Goal: Task Accomplishment & Management: Manage account settings

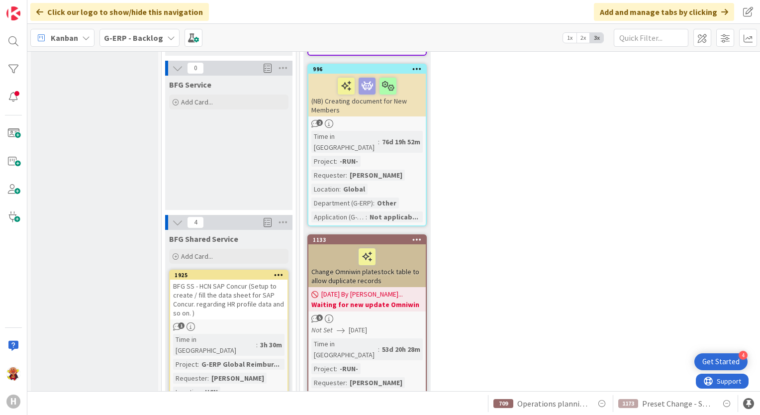
scroll to position [995, 0]
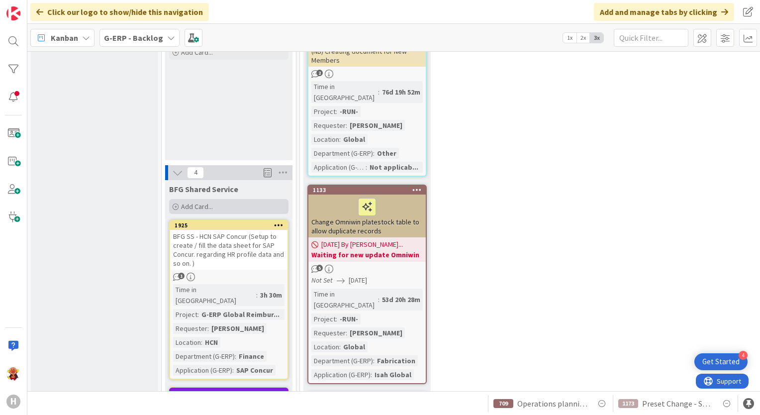
click at [231, 199] on div "Add Card..." at bounding box center [228, 206] width 119 height 15
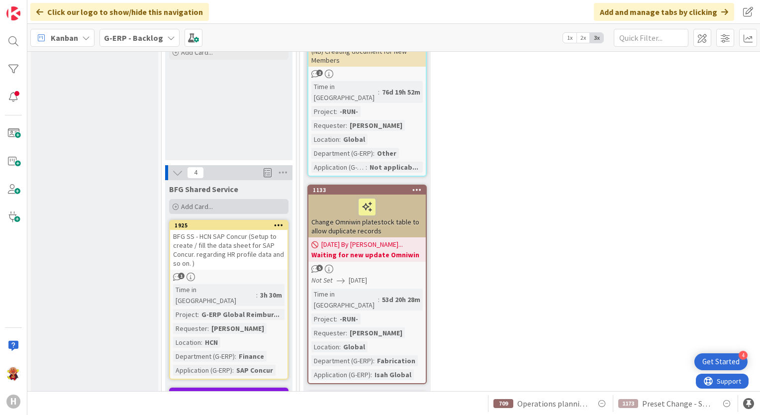
click at [225, 199] on div "Add Card..." at bounding box center [228, 206] width 119 height 15
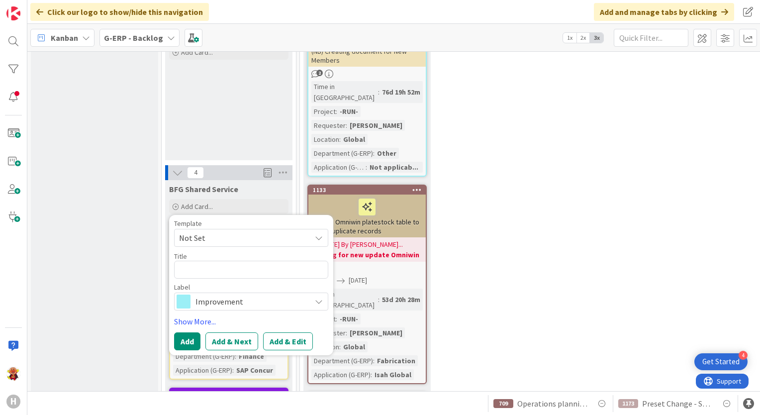
click at [210, 231] on span "Not Set" at bounding box center [241, 237] width 124 height 13
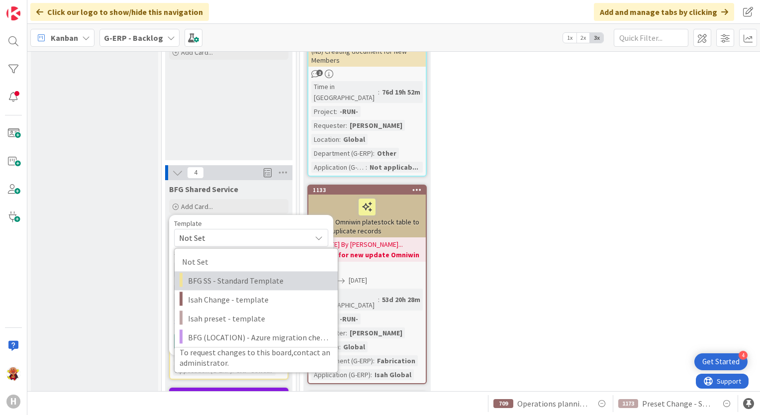
click at [213, 271] on link "BFG SS - Standard Template" at bounding box center [256, 280] width 163 height 19
type textarea "x"
type textarea "BFG SS - Standard Template"
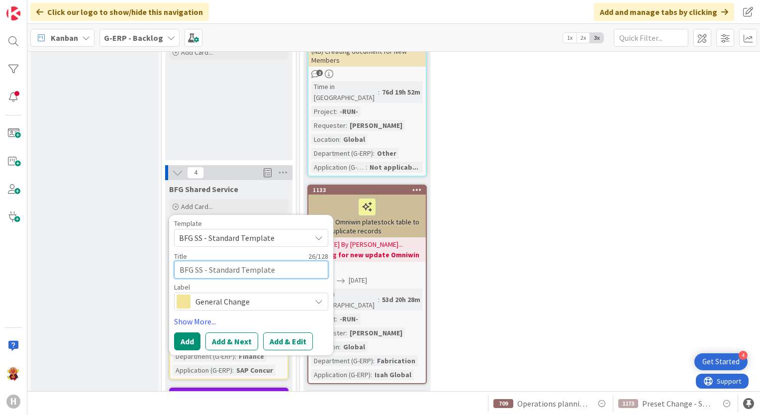
click at [195, 261] on textarea "BFG SS - Standard Template" at bounding box center [251, 270] width 154 height 18
click at [213, 261] on textarea "BFG SS - Standard Template" at bounding box center [251, 270] width 154 height 18
drag, startPoint x: 209, startPoint y: 192, endPoint x: 292, endPoint y: 193, distance: 82.6
click at [292, 261] on textarea "BFG SS - Standard Template" at bounding box center [251, 270] width 154 height 18
type textarea "x"
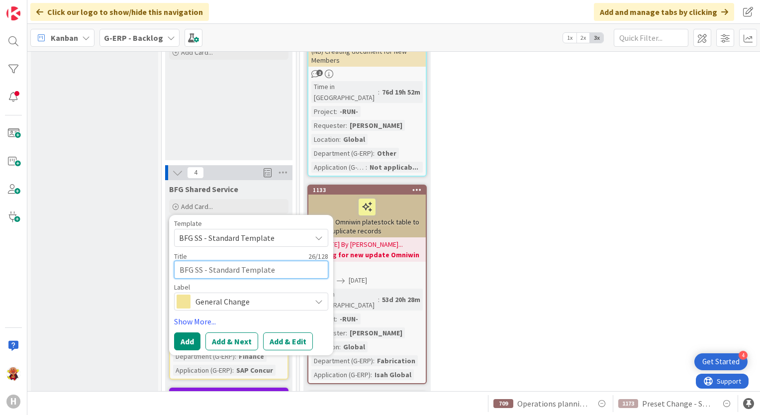
type textarea "BFG SS - d"
type textarea "x"
type textarea "BFG SS - da"
type textarea "x"
type textarea "BFG SS - dat"
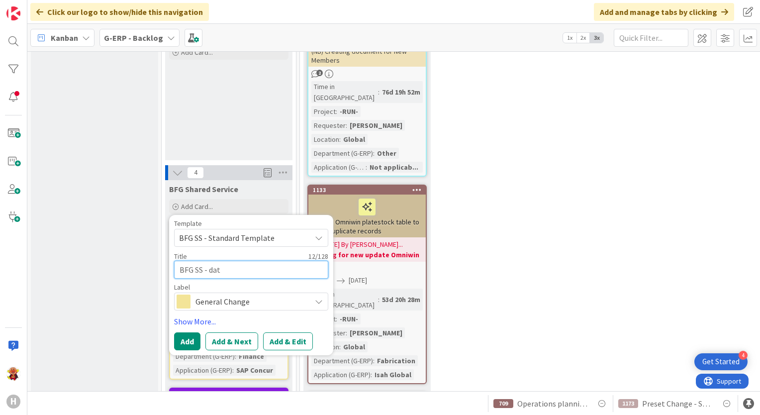
type textarea "x"
type textarea "BFG SS - data"
type textarea "x"
type textarea "BFG SS - data"
type textarea "x"
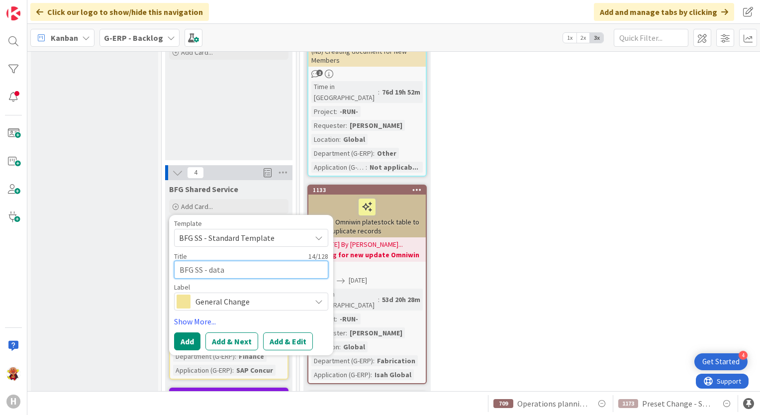
type textarea "BFG SS - data c"
type textarea "x"
type textarea "BFG SS - data ch"
type textarea "x"
type textarea "BFG SS - data cha"
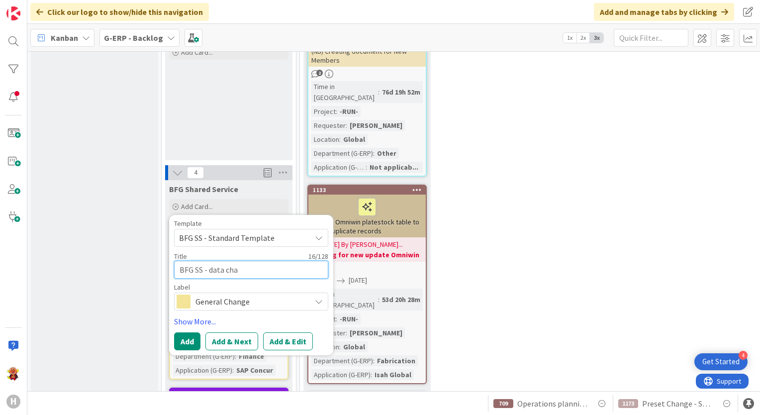
type textarea "x"
type textarea "BFG SS - data chan"
type textarea "x"
type textarea "BFG SS - data chang"
type textarea "x"
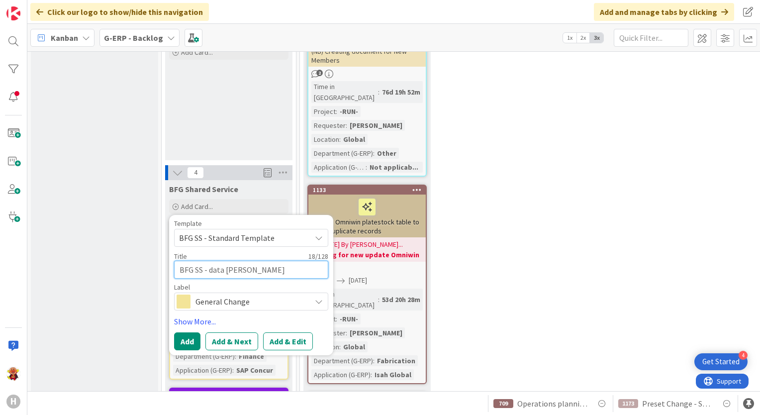
type textarea "BFG SS - data change"
type textarea "x"
type textarea "BFG SS - data change"
type textarea "x"
type textarea "BFG SS - bdata change"
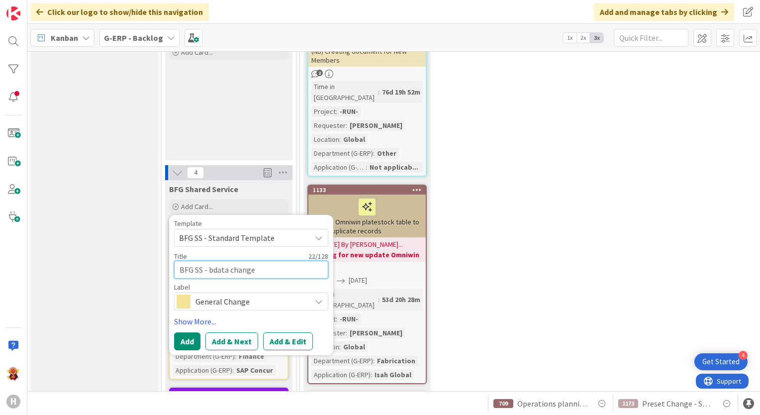
type textarea "x"
type textarea "BFG SS - badata change"
type textarea "x"
type textarea "BFG SS - basdata change"
type textarea "x"
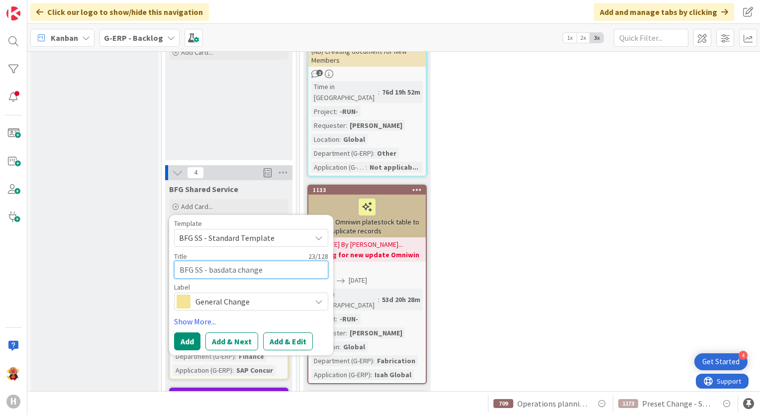
type textarea "BFG SS - basidata change"
type textarea "x"
type textarea "BFG SS - basicdata change"
type textarea "x"
type textarea "BFG SS - basic data change"
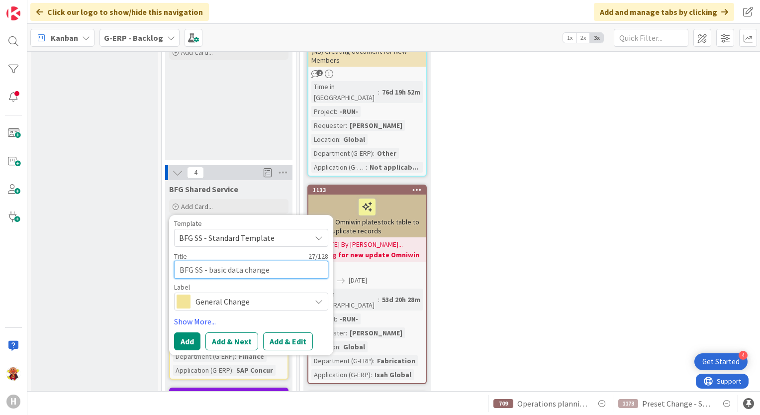
click at [281, 261] on textarea "BFG SS - basic data change" at bounding box center [251, 270] width 154 height 18
type textarea "x"
type textarea "BFG SS - basic data change f"
type textarea "x"
type textarea "BFG SS - basic data change fo"
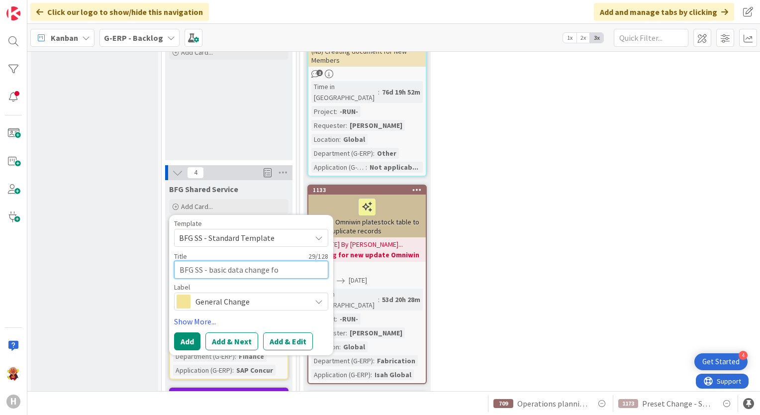
type textarea "x"
type textarea "BFG SS - basic data change for"
paste textarea "Relationships between companies"
type textarea "x"
type textarea "BFG SS - basic data change for Relationships between companies"
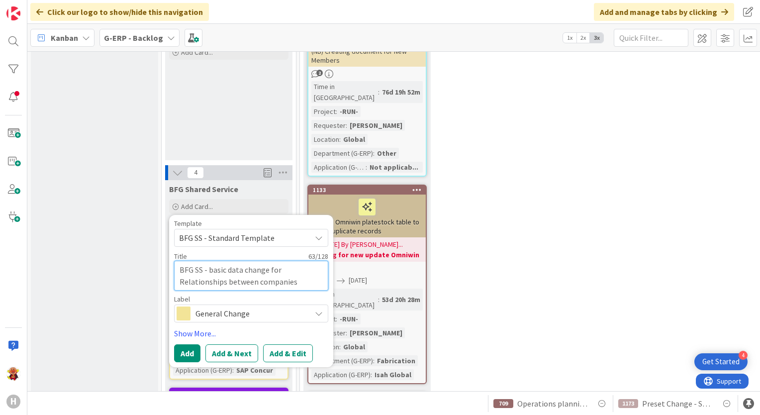
click at [181, 261] on textarea "BFG SS - basic data change for Relationships between companies" at bounding box center [251, 276] width 154 height 30
type textarea "x"
type textarea "BFG SS - basic data change forRelationships between companies"
type textarea "x"
click at [271, 261] on textarea "BFG SS - basic data change for Relationships between companies" at bounding box center [251, 276] width 154 height 30
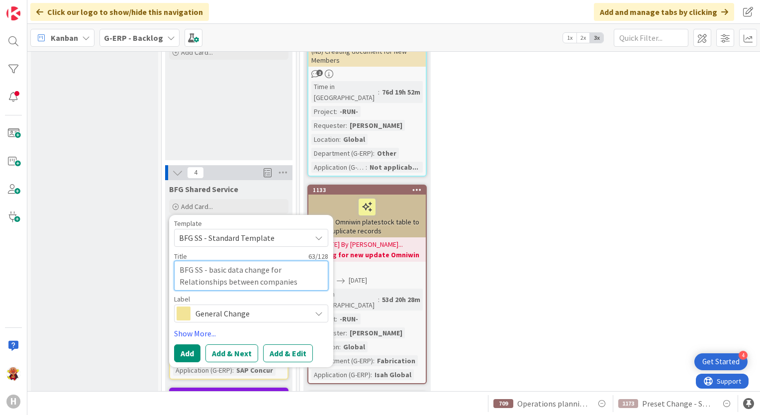
click at [271, 261] on textarea "BFG SS - basic data change for Relationships between companies" at bounding box center [251, 276] width 154 height 30
click at [278, 261] on textarea "BFG SS - basic data change for Relationships between companies" at bounding box center [251, 276] width 154 height 30
type textarea "BFG SS - basic data change for Relationships between companies"
click at [193, 344] on button "Add" at bounding box center [187, 353] width 26 height 18
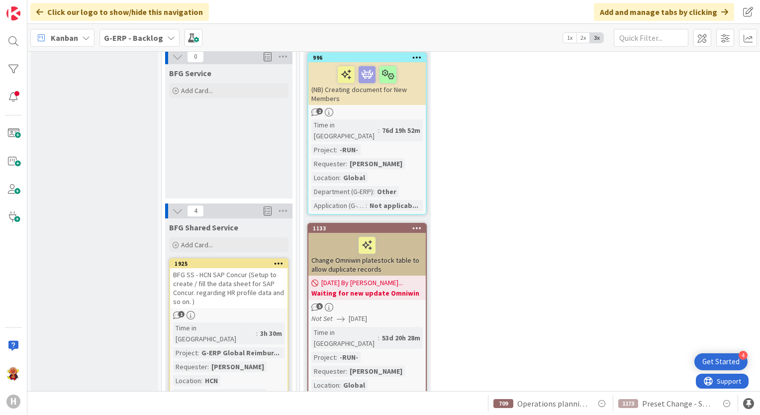
scroll to position [945, 0]
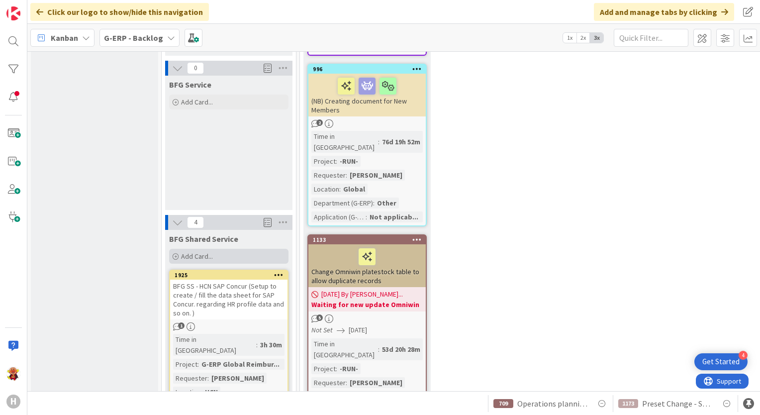
drag, startPoint x: 252, startPoint y: 169, endPoint x: 251, endPoint y: 175, distance: 5.7
click at [252, 230] on div "BFG Shared Service Add Card... Template Not Set Not Set BFG SS - Standard Templ…" at bounding box center [228, 248] width 127 height 36
click at [249, 249] on div "Add Card..." at bounding box center [228, 256] width 119 height 15
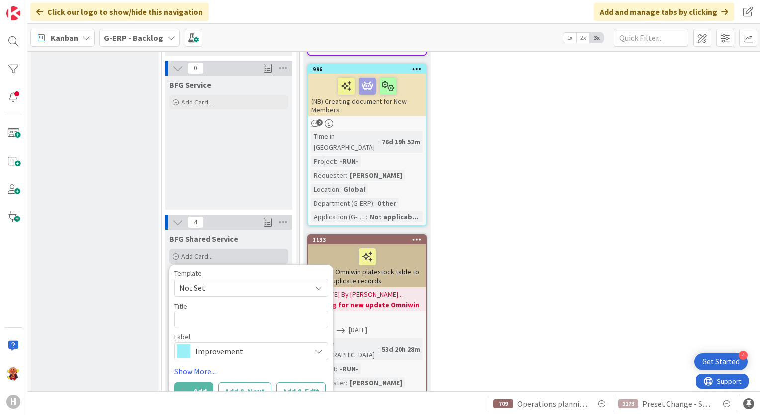
click at [249, 249] on div "Add Card..." at bounding box center [228, 256] width 119 height 15
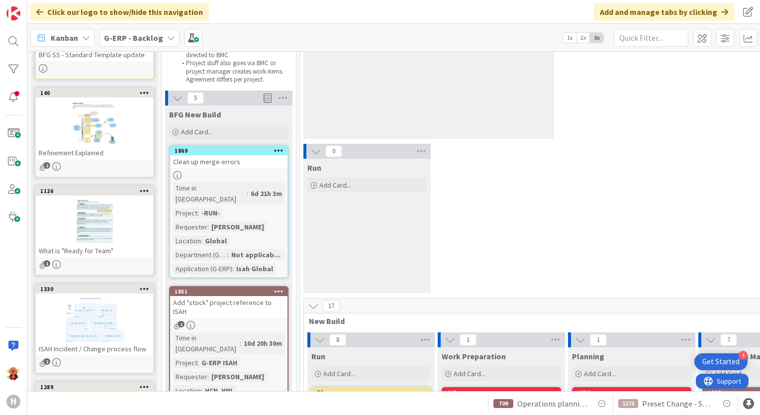
scroll to position [50, 0]
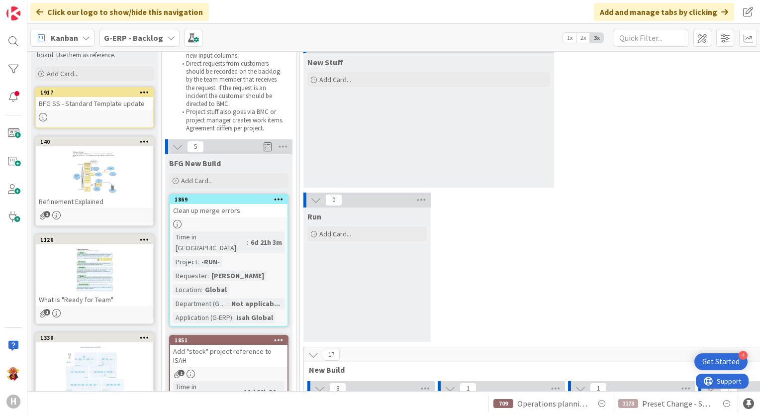
click at [96, 107] on div "BFG SS - Standard Template update" at bounding box center [94, 103] width 117 height 13
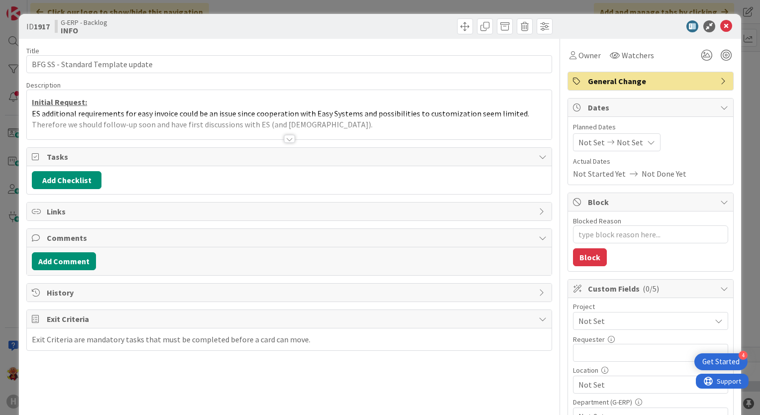
click at [279, 137] on div at bounding box center [289, 126] width 525 height 25
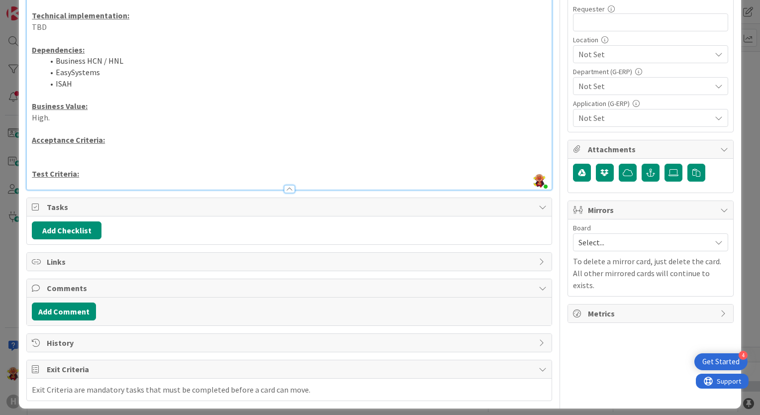
scroll to position [335, 0]
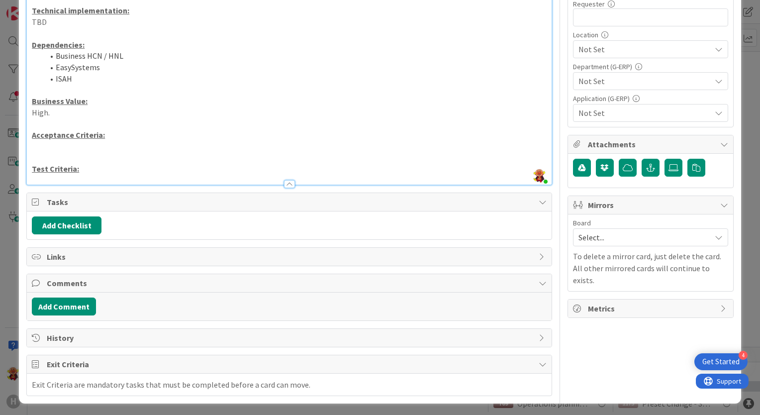
click at [214, 335] on span "History" at bounding box center [290, 338] width 487 height 12
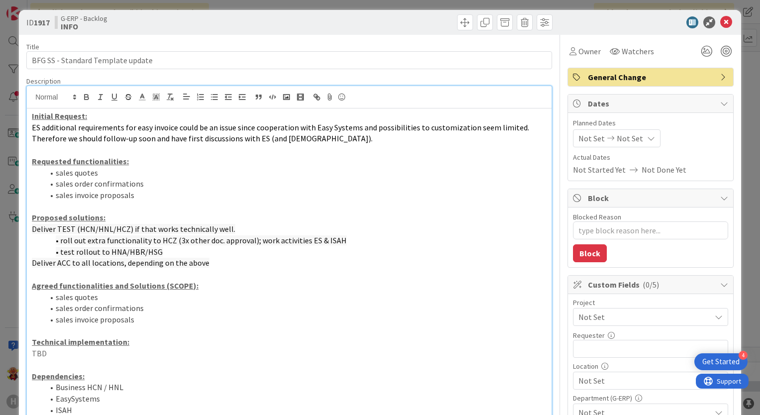
scroll to position [0, 0]
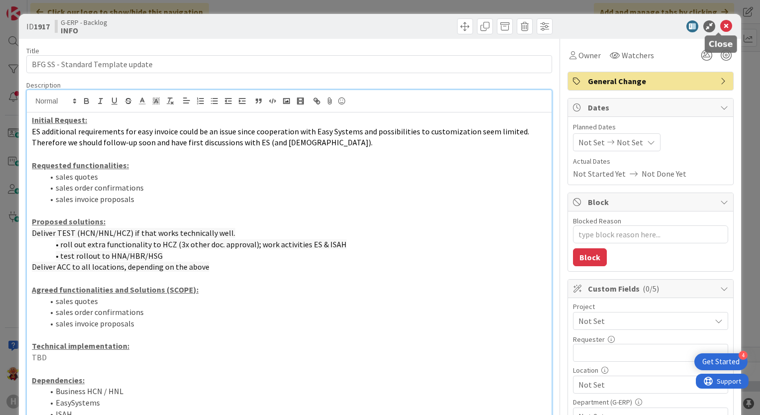
click at [720, 31] on icon at bounding box center [726, 26] width 12 height 12
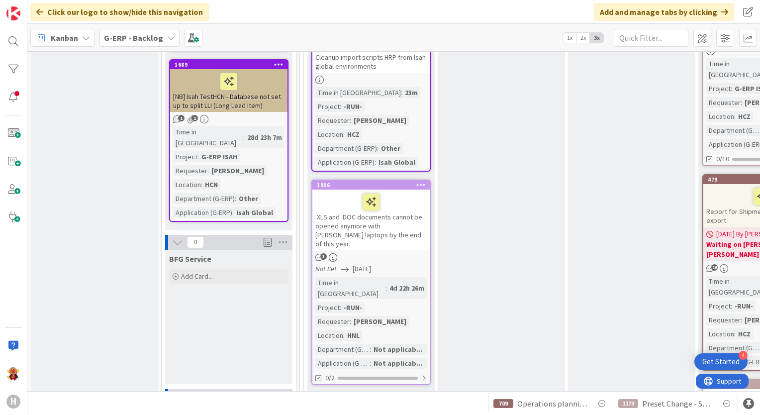
scroll to position [945, 0]
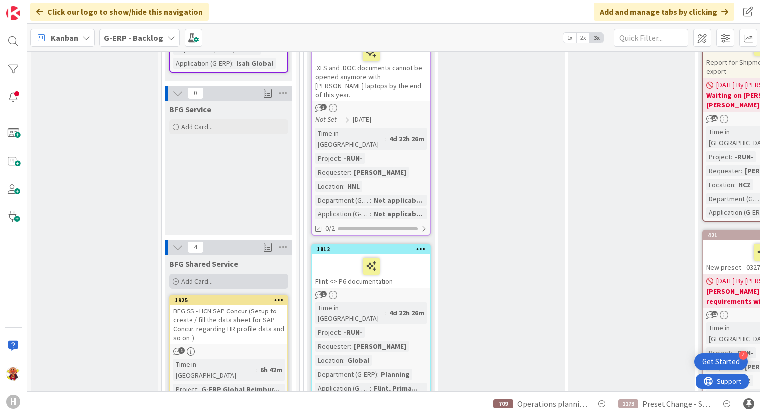
click at [210, 274] on div "Add Card..." at bounding box center [228, 281] width 119 height 15
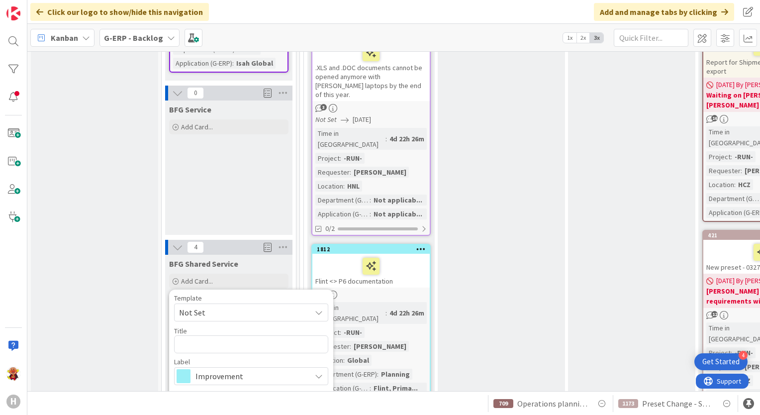
click at [211, 306] on span "Not Set" at bounding box center [241, 312] width 124 height 13
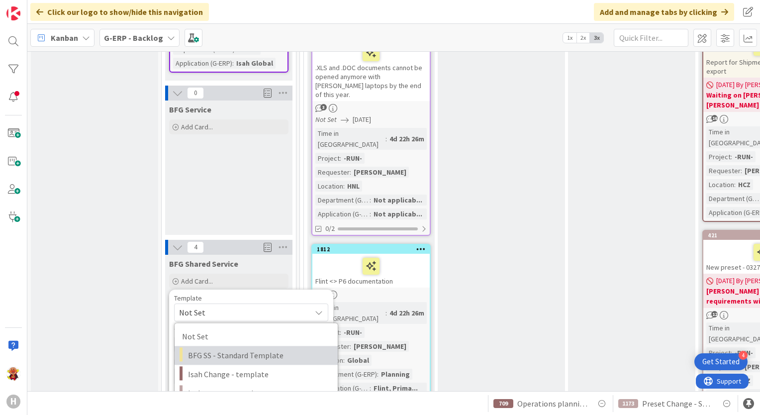
click at [213, 349] on span "BFG SS - Standard Template" at bounding box center [259, 355] width 142 height 13
type textarea "x"
type textarea "BFG SS - Standard Template"
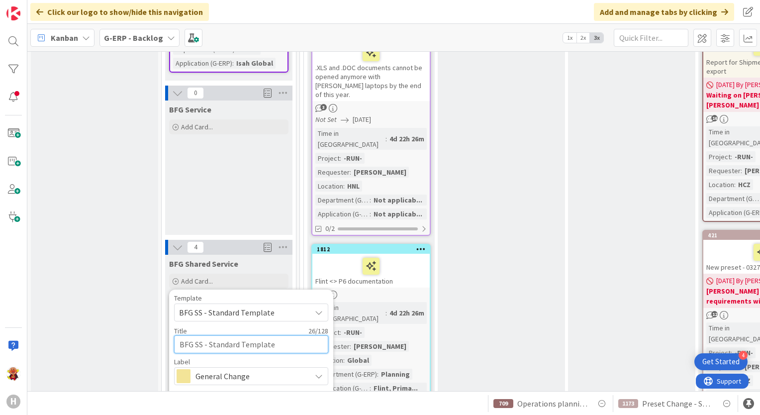
drag, startPoint x: 282, startPoint y: 251, endPoint x: 209, endPoint y: 250, distance: 72.6
click at [209, 335] on textarea "BFG SS - Standard Template" at bounding box center [251, 344] width 154 height 18
type textarea "x"
type textarea "BFG SS - b"
type textarea "x"
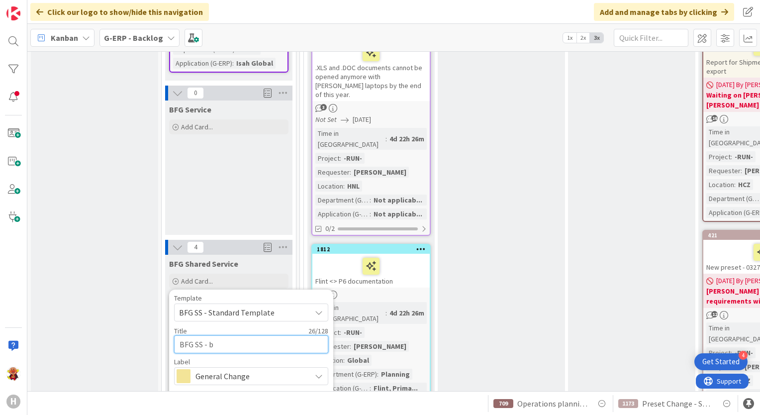
type textarea "BFG SS - ba"
type textarea "x"
type textarea "BFG SS - bas"
type textarea "x"
type textarea "BFG SS - basi"
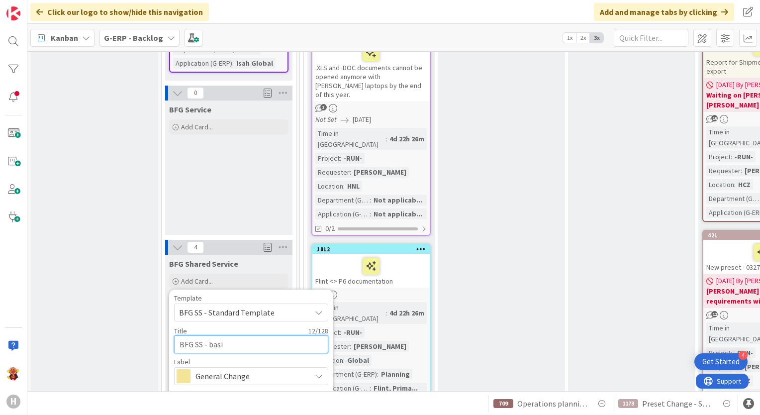
type textarea "x"
type textarea "BFG SS - basic"
type textarea "x"
type textarea "BFG SS - basic"
type textarea "x"
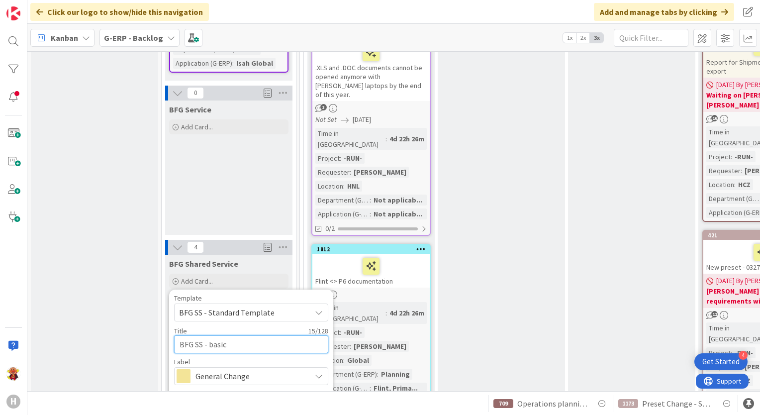
type textarea "BFG SS - basic d"
type textarea "x"
type textarea "BFG SS - basic da"
type textarea "x"
type textarea "BFG SS - basic dat"
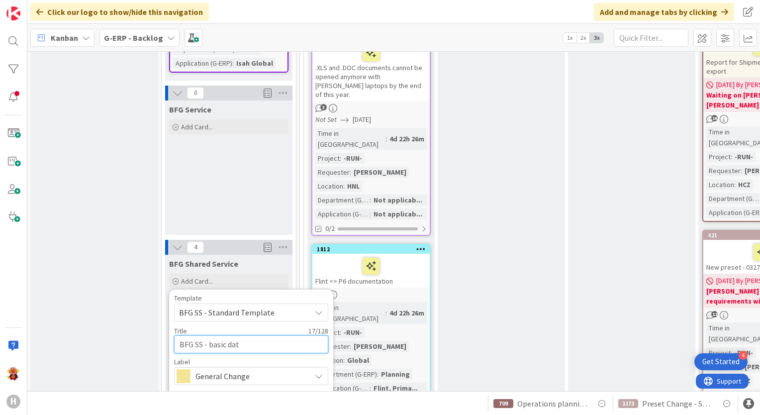
type textarea "x"
type textarea "BFG SS - basic data"
type textarea "x"
type textarea "BFG SS - basic data"
type textarea "x"
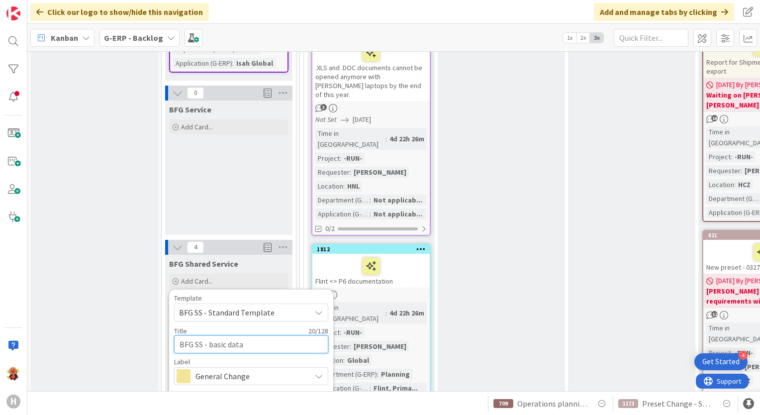
type textarea "BFG SS - basic data c"
type textarea "x"
type textarea "BFG SS - basic data ch"
type textarea "x"
type textarea "BFG SS - basic data cha"
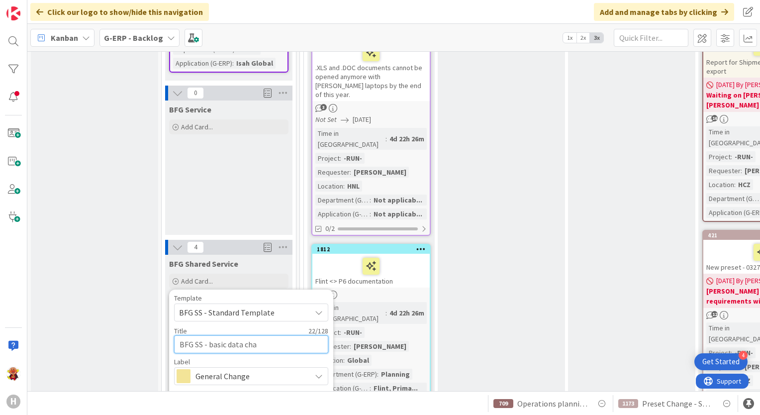
type textarea "x"
type textarea "BFG SS - basic data chan"
type textarea "x"
type textarea "BFG SS - basic data [PERSON_NAME]"
type textarea "x"
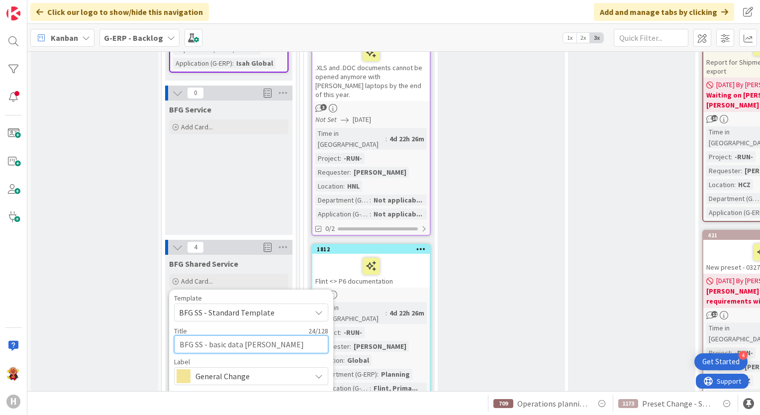
type textarea "BFG SS - basic data change"
type textarea "x"
type textarea "BFG SS - basic data change"
type textarea "x"
type textarea "BFG SS - basic data change f"
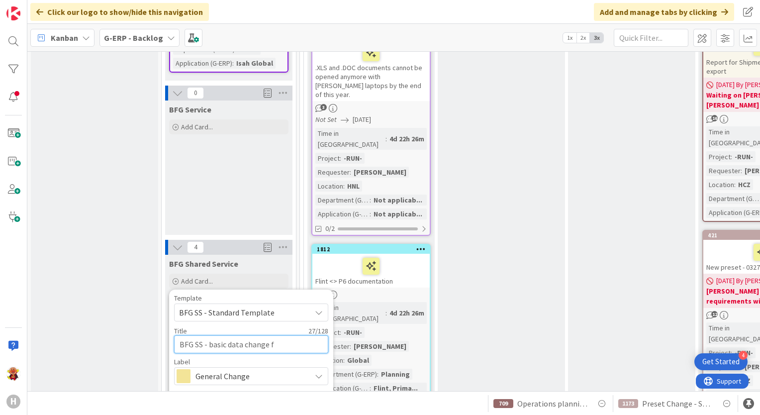
type textarea "x"
type textarea "BFG SS - basic data change fo"
type textarea "x"
type textarea "BFG SS - basic data change for"
paste textarea "Relationships between companies"
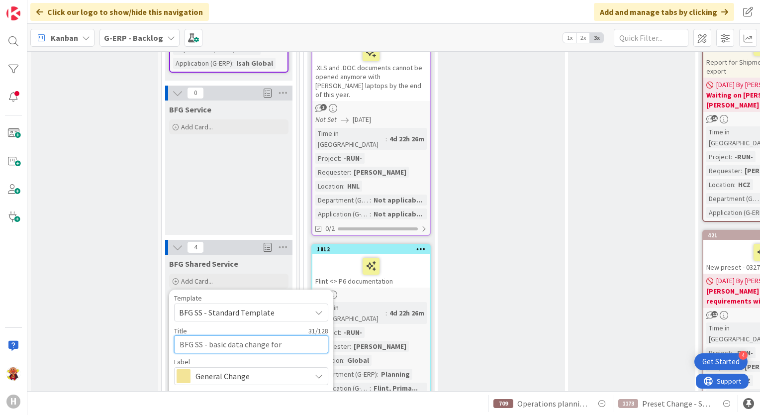
type textarea "x"
type textarea "BFG SS - basic data change for Relationships between companies"
type textarea "x"
type textarea "BFG SS - basic data change for Relationships between companies"
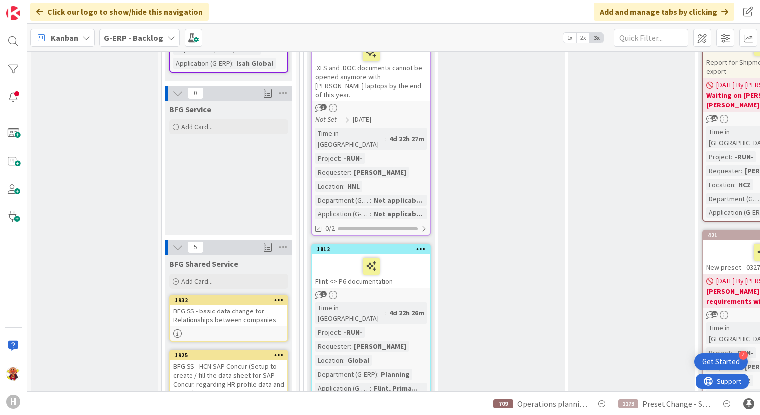
click at [208, 305] on div "BFG SS - basic data change for Relationships between companies" at bounding box center [228, 316] width 117 height 22
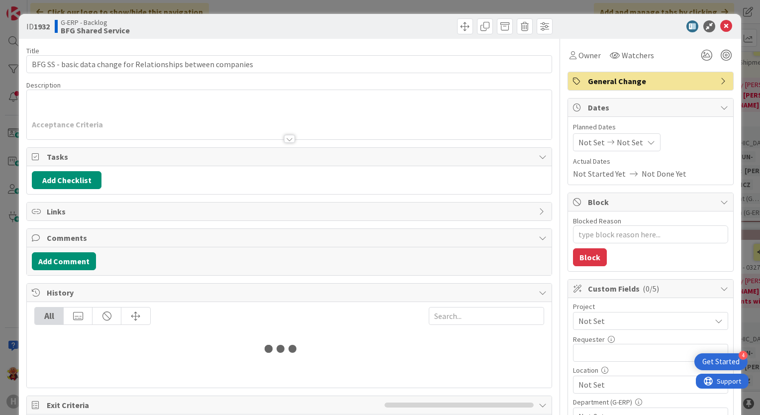
type textarea "x"
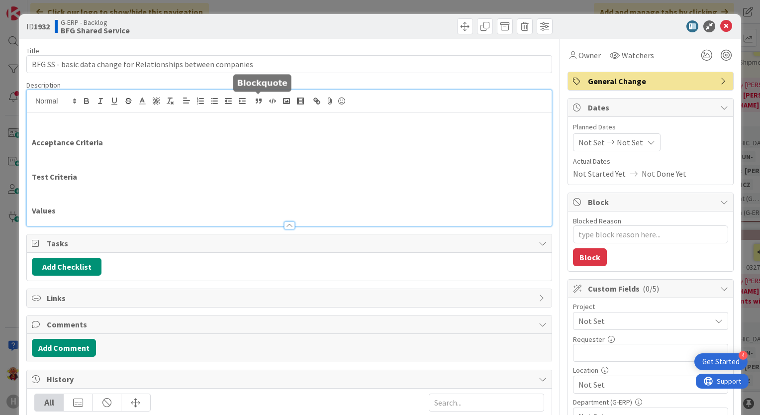
click at [262, 103] on div "Acceptance Criteria Test Criteria Values" at bounding box center [289, 158] width 525 height 136
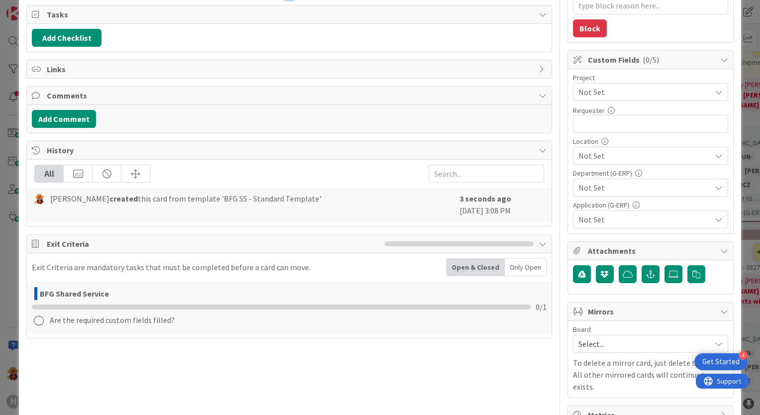
scroll to position [245, 0]
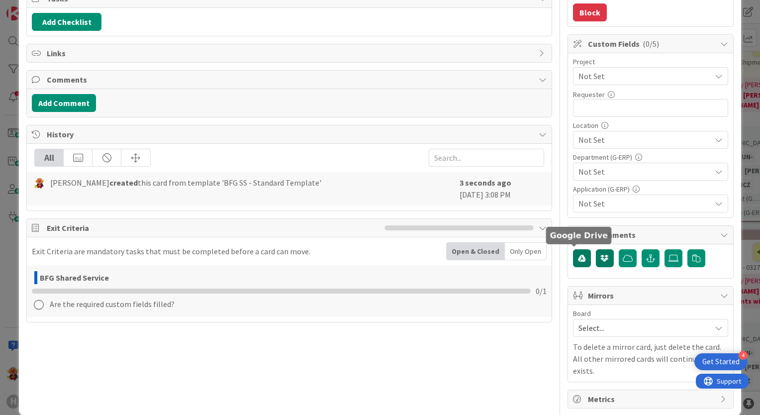
drag, startPoint x: 581, startPoint y: 256, endPoint x: 601, endPoint y: 258, distance: 20.5
click at [601, 258] on div at bounding box center [650, 258] width 155 height 19
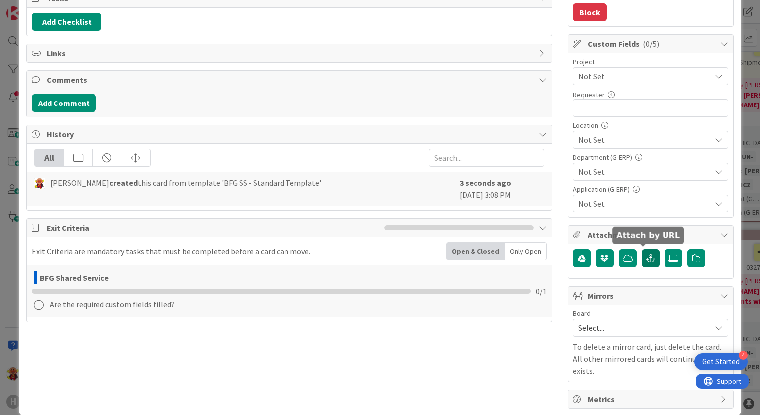
click at [648, 259] on button "button" at bounding box center [651, 258] width 18 height 18
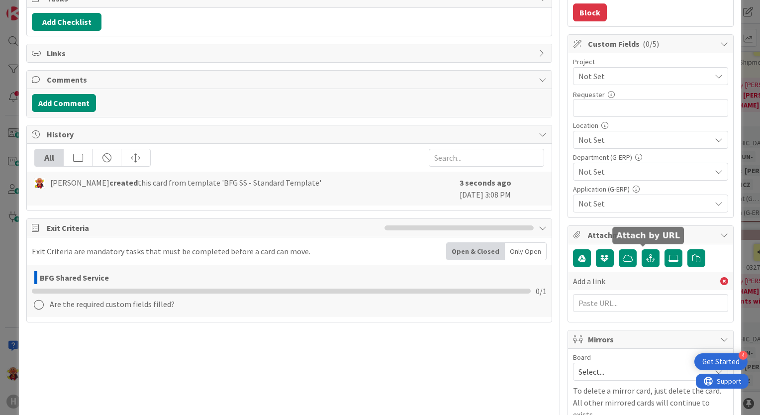
click at [615, 310] on div "Add a link" at bounding box center [650, 283] width 155 height 68
click at [613, 300] on input "text" at bounding box center [650, 303] width 155 height 18
paste input "[URL][PERSON_NAME][DOMAIN_NAME]"
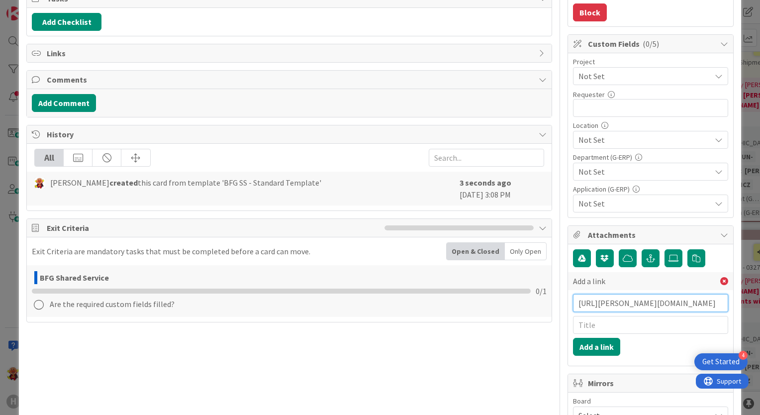
scroll to position [0, 199]
type input "[URL][PERSON_NAME][DOMAIN_NAME]"
click at [578, 341] on button "Add a link" at bounding box center [596, 347] width 47 height 18
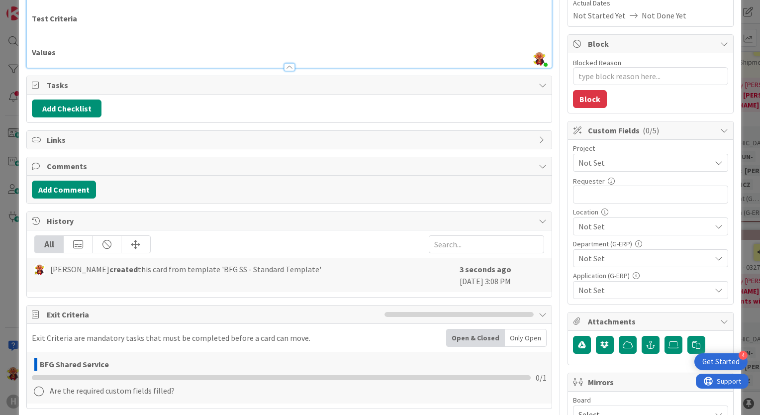
scroll to position [145, 0]
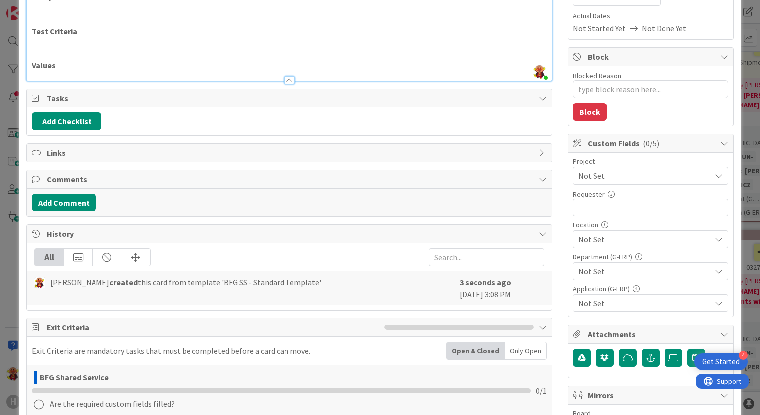
click at [647, 182] on div "Not Set" at bounding box center [650, 176] width 155 height 18
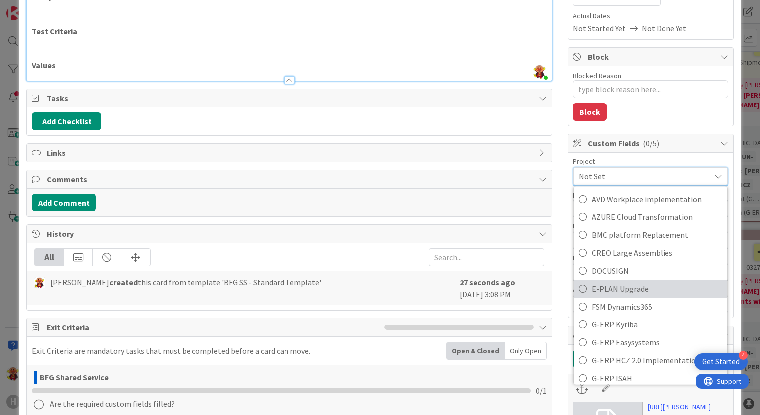
scroll to position [249, 0]
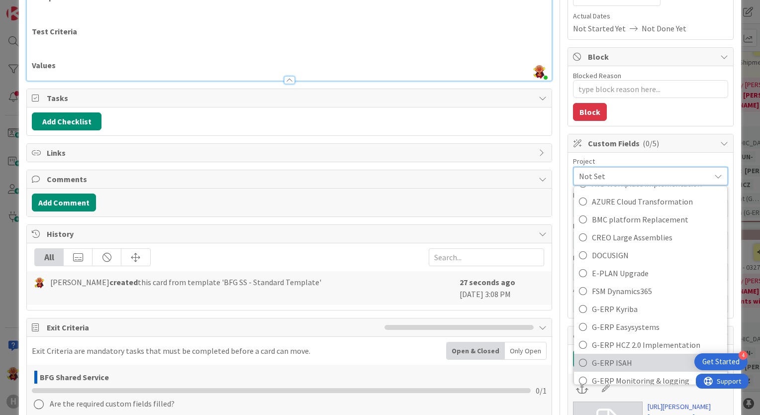
click at [627, 355] on span "G-ERP ISAH" at bounding box center [657, 362] width 130 height 15
type textarea "x"
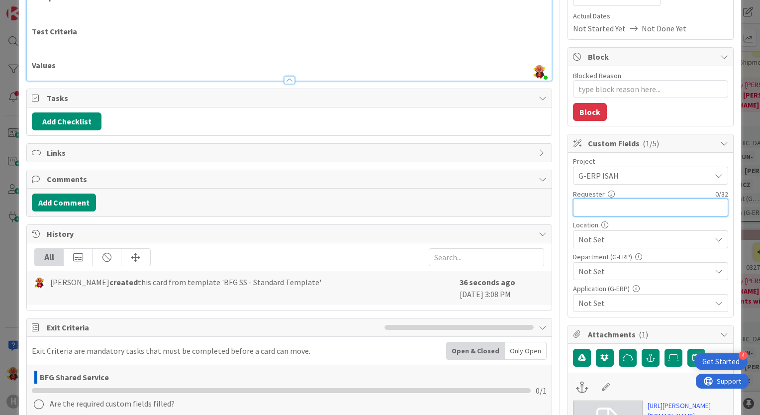
click at [624, 207] on input "text" at bounding box center [650, 208] width 155 height 18
type input "Jia"
type textarea "x"
type input "JiaY"
type textarea "x"
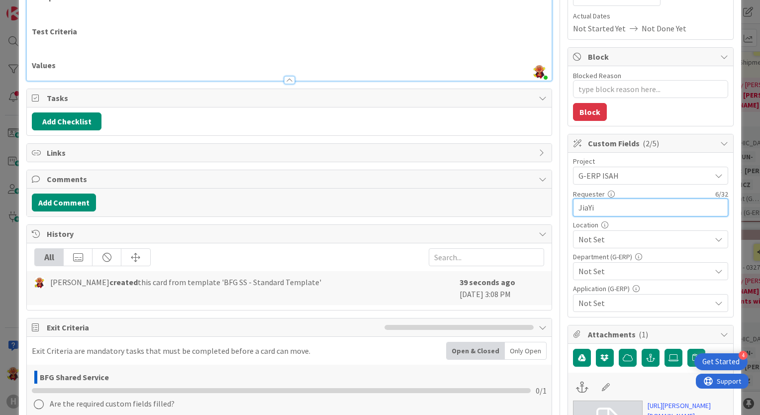
type input "JiaYi"
type textarea "x"
type input "Jia"
type textarea "x"
type input "Jiayi"
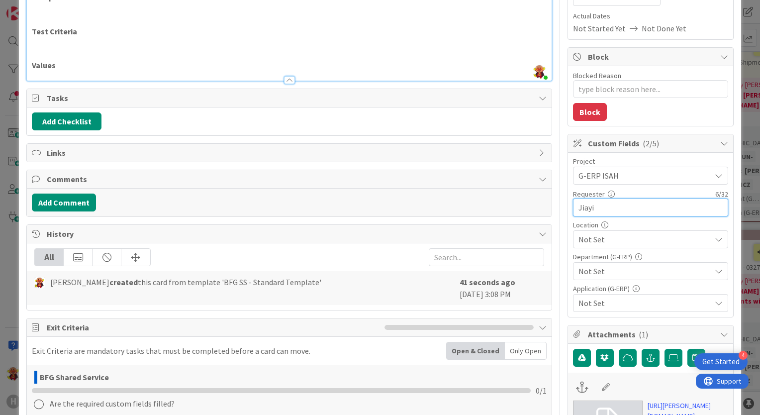
type textarea "x"
type input "Jiayi"
type textarea "x"
type input "Jiayi L"
type textarea "x"
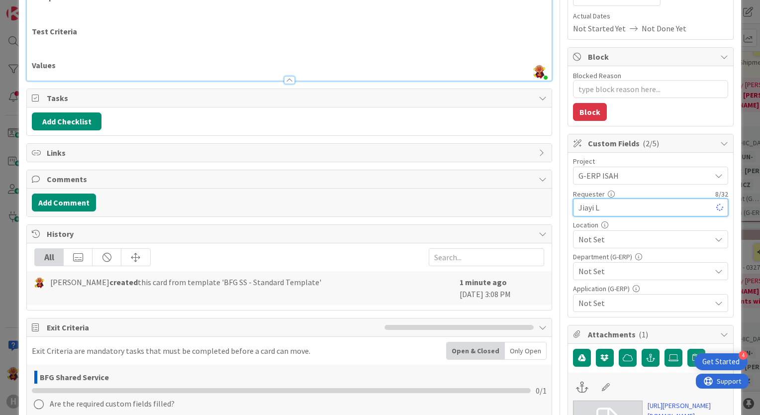
type input "[PERSON_NAME]"
type textarea "x"
type input "[PERSON_NAME]"
type textarea "x"
type input "[PERSON_NAME]"
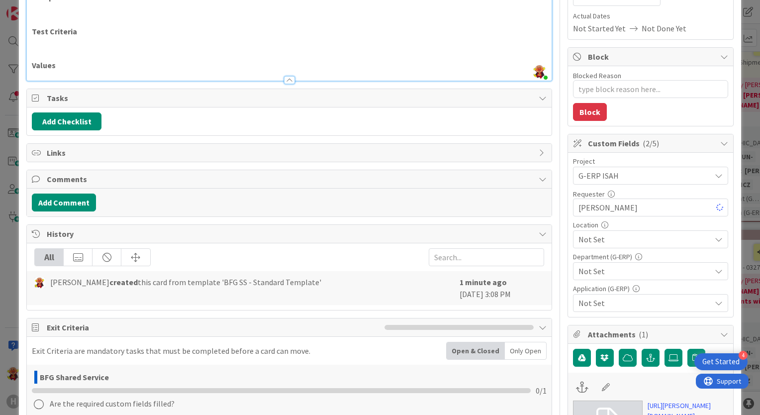
click at [598, 233] on span "Not Set" at bounding box center [645, 239] width 132 height 12
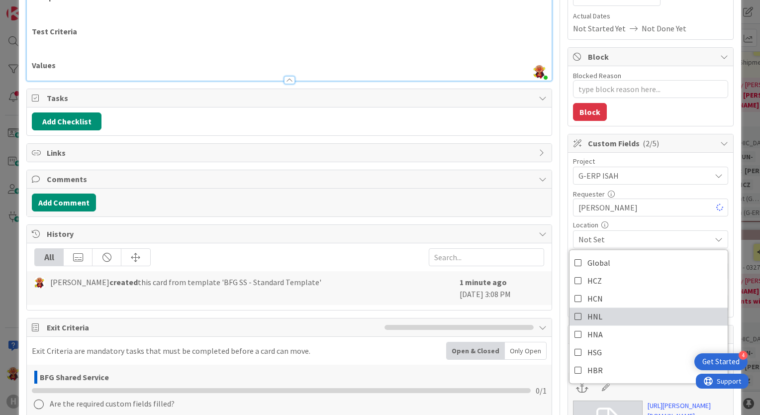
click at [599, 309] on link "HNL" at bounding box center [649, 316] width 158 height 18
click at [545, 374] on div "Title 62 / 128 BFG SS - basic data change for Relationships between companies D…" at bounding box center [380, 241] width 708 height 694
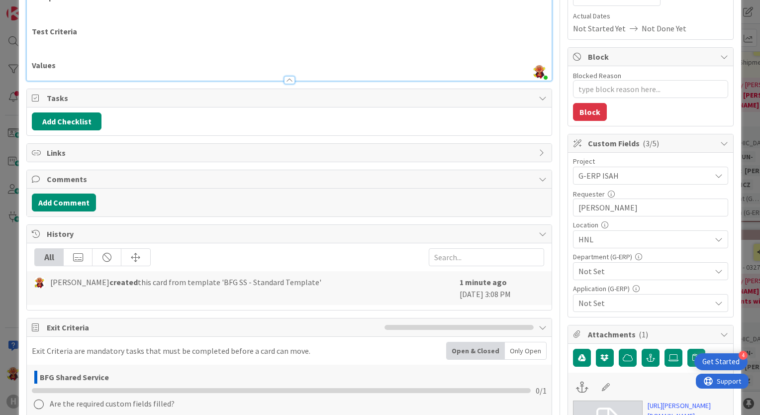
click at [605, 272] on span "Not Set" at bounding box center [645, 271] width 132 height 12
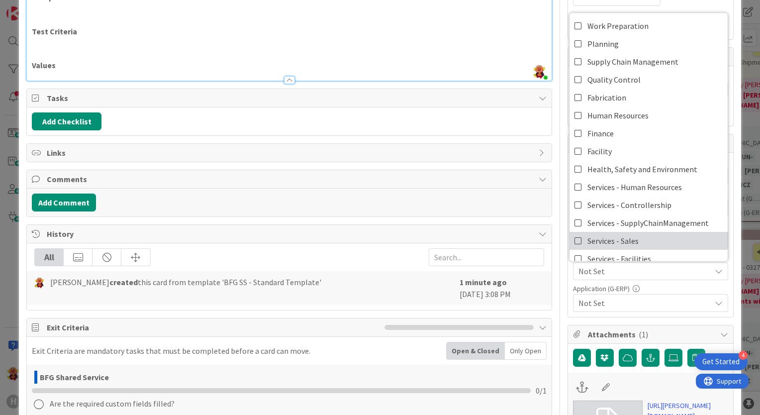
scroll to position [96, 0]
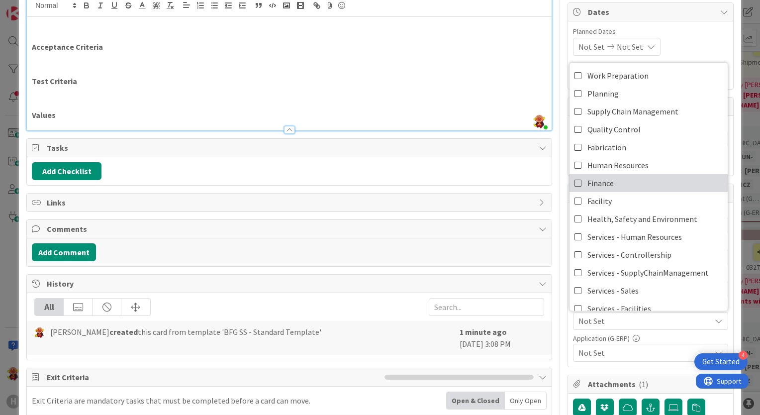
click at [597, 182] on span "Finance" at bounding box center [601, 183] width 26 height 15
click at [553, 350] on div "Title 62 / 128 BFG SS - basic data change for Relationships between companies D…" at bounding box center [380, 290] width 708 height 694
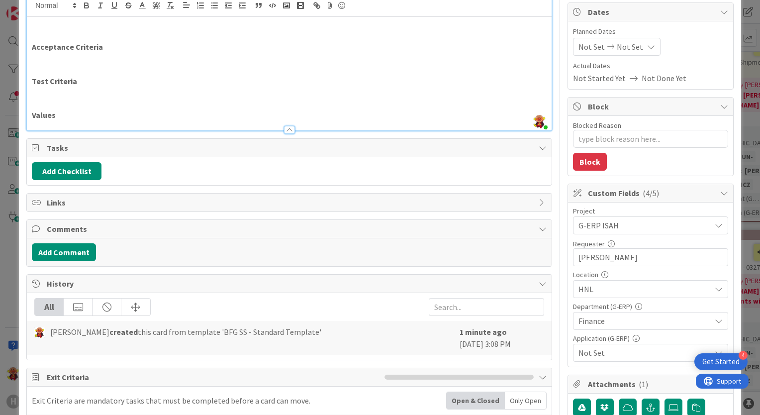
click at [591, 337] on div "Application (G-ERP)" at bounding box center [650, 338] width 155 height 7
click at [590, 349] on span "Not Set" at bounding box center [645, 353] width 132 height 12
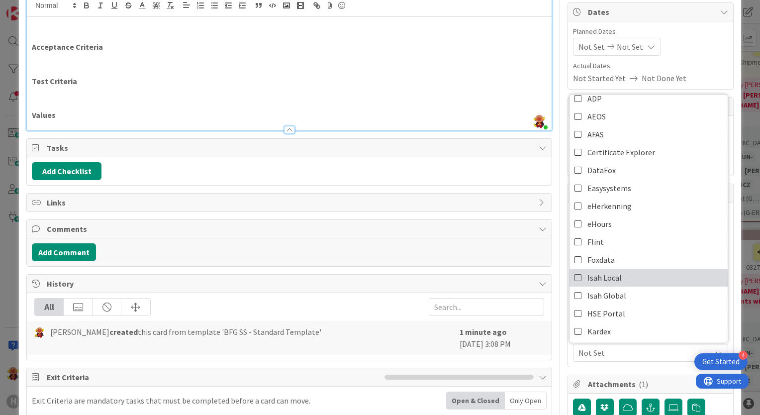
scroll to position [50, 0]
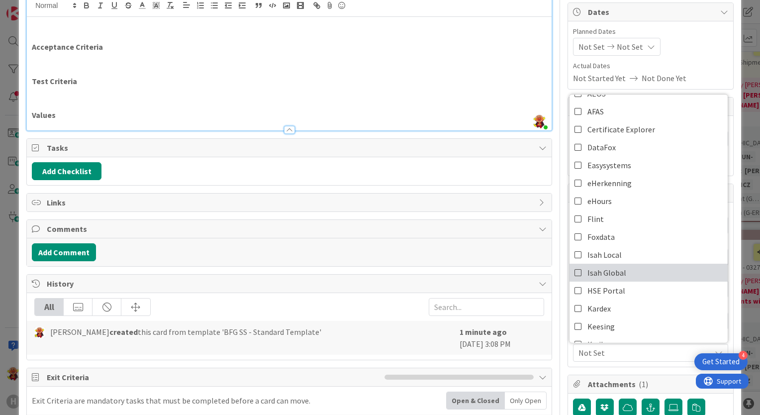
click at [626, 264] on link "Isah Global" at bounding box center [649, 273] width 158 height 18
click at [575, 369] on div "Owner Watchers General Change Dates Planned Dates Not Set Not Set Actual Dates …" at bounding box center [651, 290] width 166 height 694
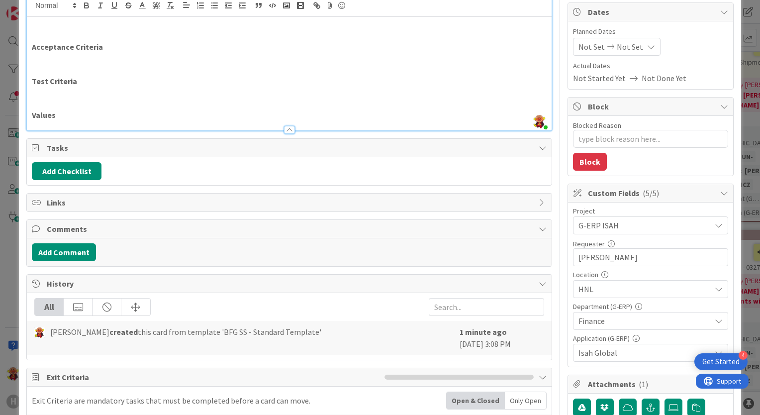
click at [568, 365] on div "Owner Watchers General Change Dates Planned Dates Not Set Not Set Actual Dates …" at bounding box center [651, 290] width 166 height 694
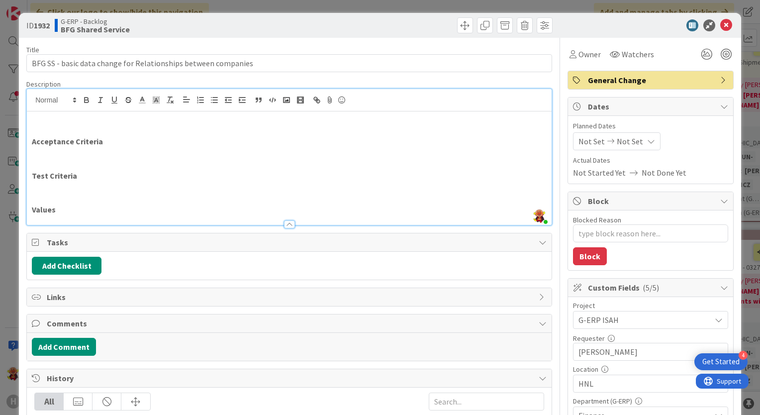
scroll to position [0, 0]
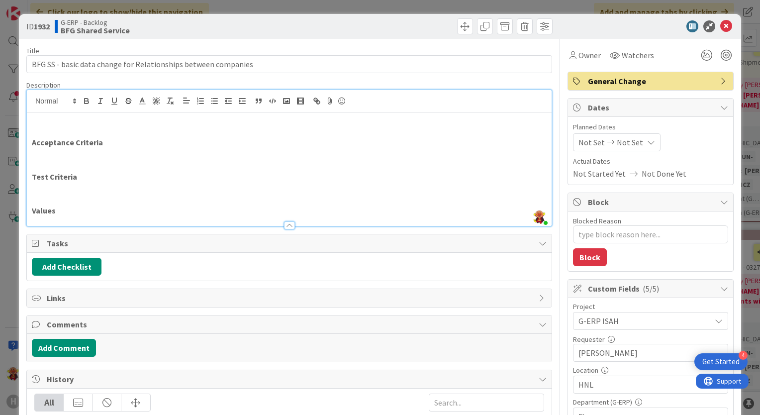
click at [172, 120] on p at bounding box center [289, 119] width 515 height 11
paste div
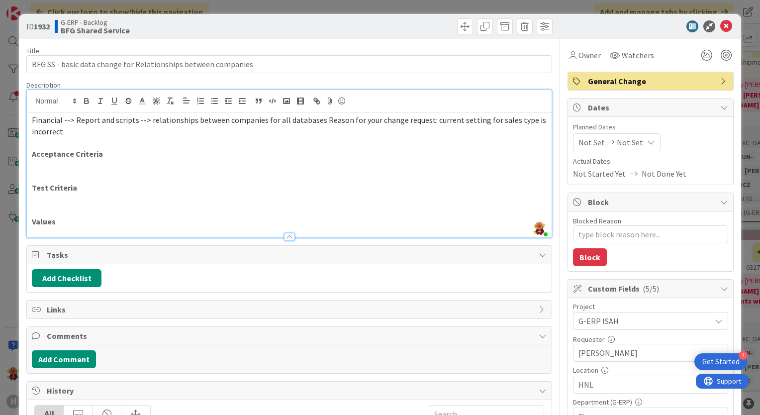
type textarea "x"
click at [33, 121] on span "Financial --> Report and scripts --> relationships between companies for all da…" at bounding box center [290, 125] width 516 height 21
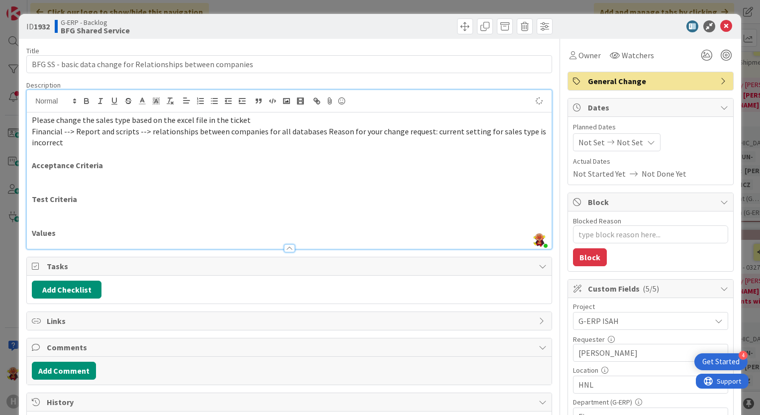
click at [128, 122] on span "Please change the sales type based on the excel file in the ticket" at bounding box center [141, 120] width 219 height 10
click at [156, 123] on span "Please change the sales type based on the excel file in the ticket" at bounding box center [141, 120] width 219 height 10
click at [182, 124] on span "Please change the sales type based on the excel file in the ticket" at bounding box center [141, 120] width 219 height 10
click at [201, 127] on span "Financial --> Report and scripts --> relationships between companies for all da…" at bounding box center [290, 136] width 516 height 21
click at [316, 131] on span "Financial --> Report and scripts --> relationships between companies for all da…" at bounding box center [290, 136] width 516 height 21
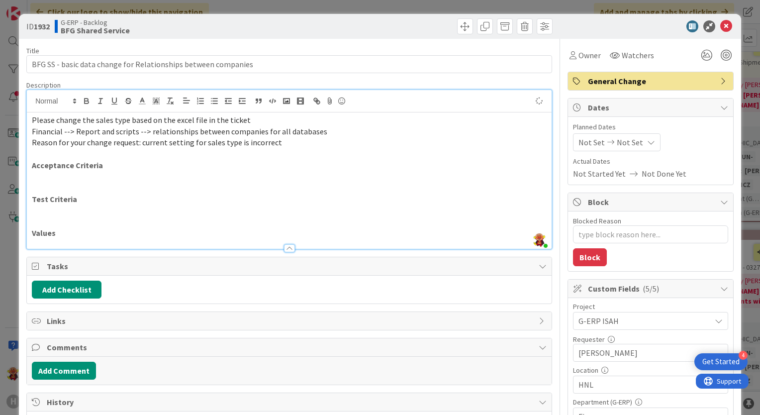
scroll to position [100, 0]
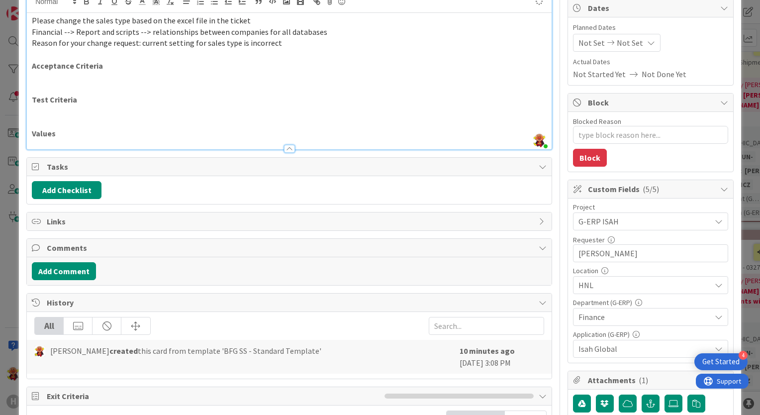
type textarea "x"
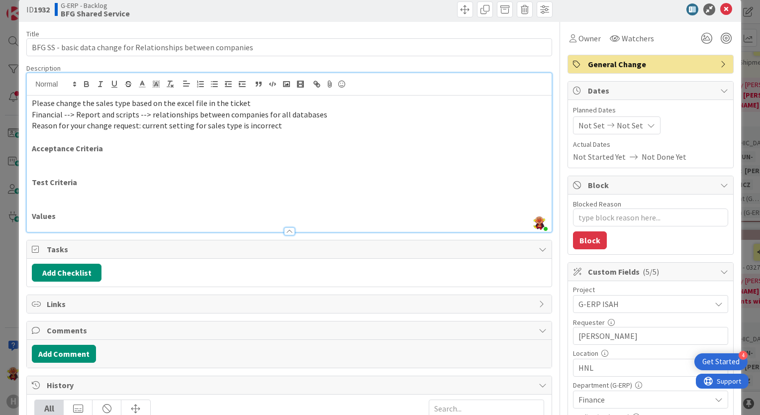
scroll to position [0, 0]
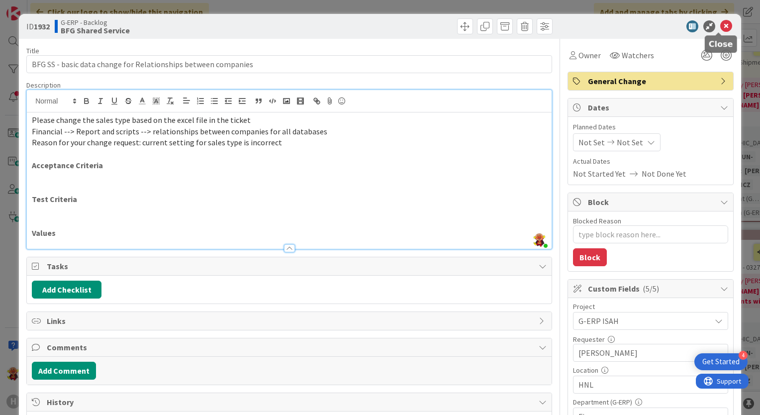
click at [720, 29] on icon at bounding box center [726, 26] width 12 height 12
